Goal: Task Accomplishment & Management: Manage account settings

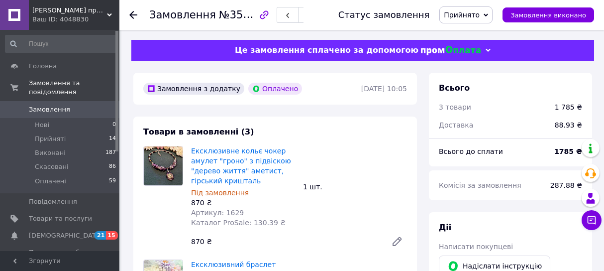
scroll to position [187, 0]
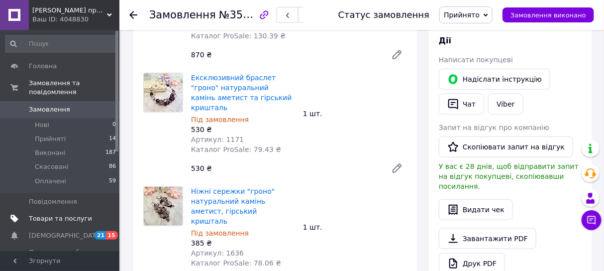
click at [54, 214] on span "Товари та послуги" at bounding box center [60, 218] width 63 height 9
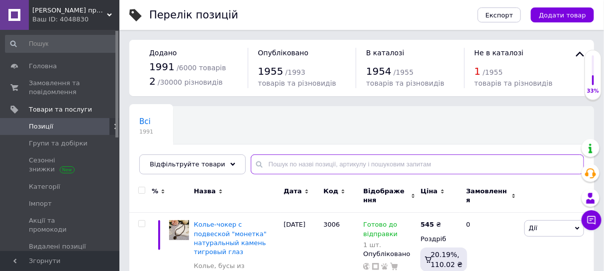
paste input "кольє трирядне "намисто" в українському стилі натуральний камінь корал прес. та…"
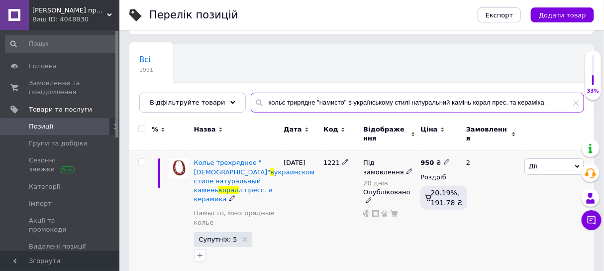
scroll to position [73, 0]
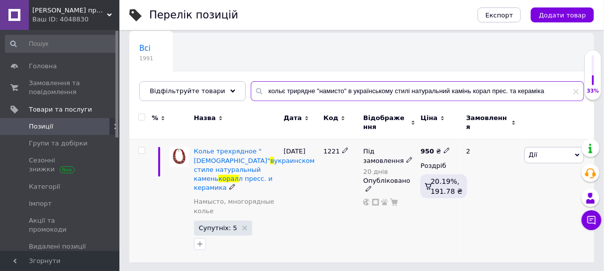
type input "кольє трирядне "намисто" в українському стилі натуральний камінь корал прес. та…"
click at [407, 158] on icon at bounding box center [410, 160] width 6 height 6
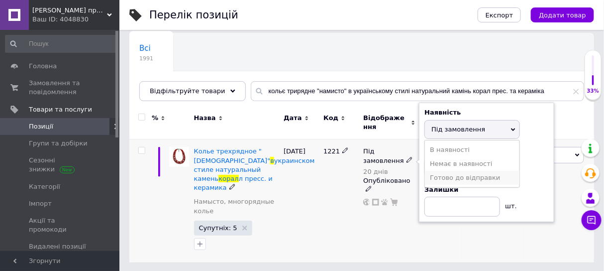
click at [451, 174] on li "Готово до відправки" at bounding box center [472, 178] width 95 height 14
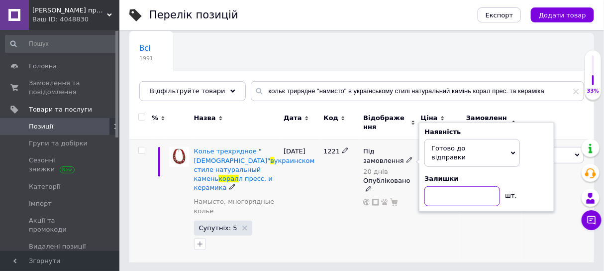
click at [446, 193] on input at bounding box center [463, 196] width 76 height 20
type input "1"
click at [341, 196] on div "1221" at bounding box center [341, 200] width 40 height 123
